Goal: Communication & Community: Answer question/provide support

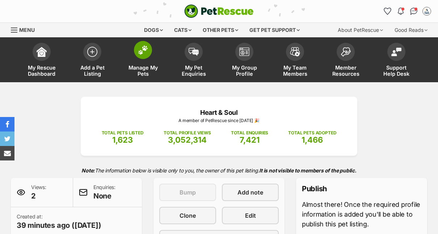
drag, startPoint x: 0, startPoint y: 0, endPoint x: 141, endPoint y: 55, distance: 151.3
click at [141, 55] on span at bounding box center [143, 50] width 18 height 18
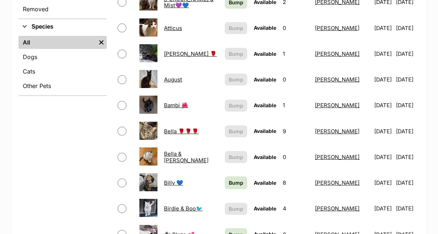
scroll to position [296, 0]
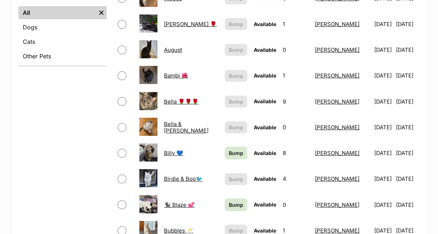
click at [150, 40] on img at bounding box center [148, 49] width 18 height 18
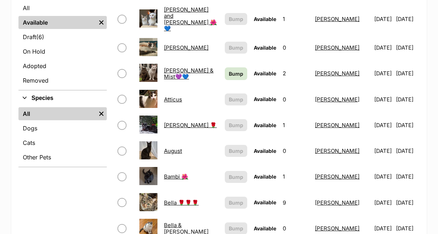
scroll to position [225, 0]
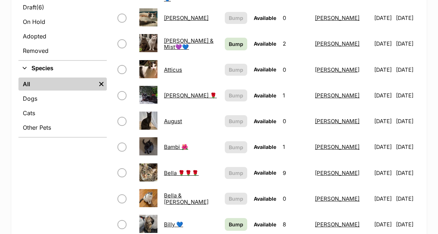
click at [150, 111] on img at bounding box center [148, 120] width 18 height 18
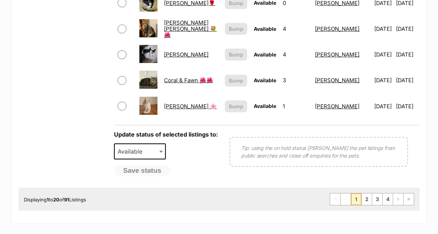
scroll to position [603, 0]
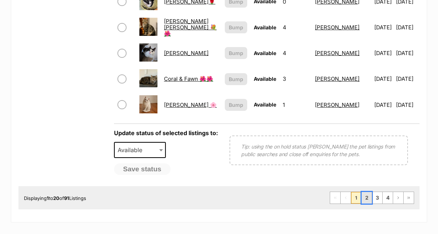
click at [368, 192] on link "2" at bounding box center [367, 198] width 10 height 12
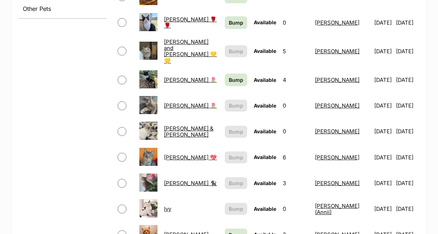
scroll to position [352, 0]
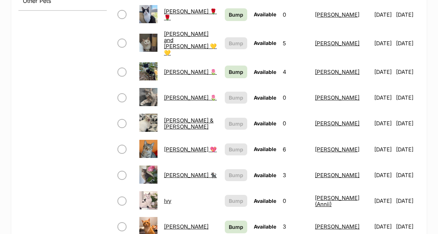
click at [167, 68] on link "[PERSON_NAME] 🌷" at bounding box center [190, 71] width 53 height 7
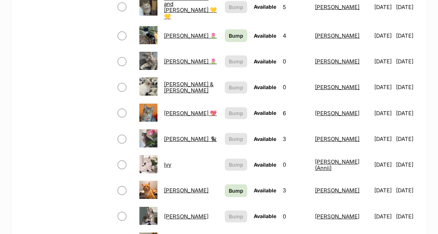
scroll to position [395, 0]
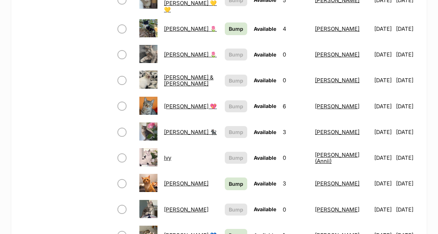
drag, startPoint x: 171, startPoint y: 94, endPoint x: 167, endPoint y: 94, distance: 3.6
click at [167, 103] on link "[PERSON_NAME] 💖" at bounding box center [190, 106] width 53 height 7
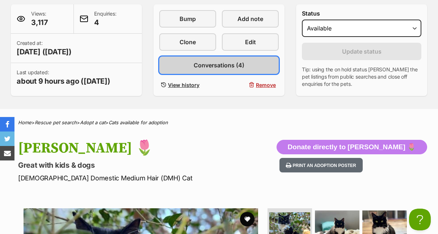
click at [209, 64] on span "Conversations (4)" at bounding box center [219, 65] width 51 height 9
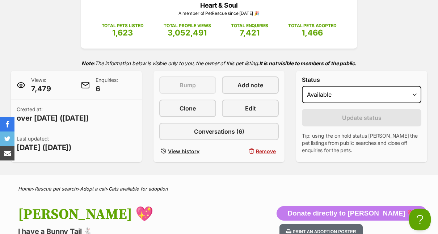
scroll to position [101, 0]
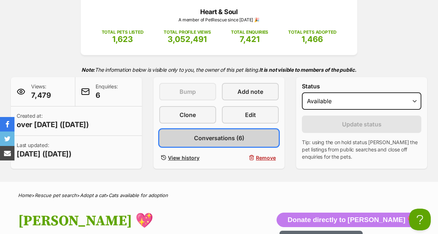
click at [219, 139] on span "Conversations (6)" at bounding box center [219, 138] width 50 height 9
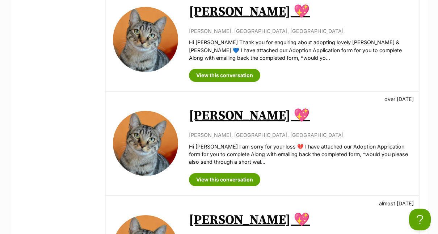
scroll to position [299, 0]
